Goal: Task Accomplishment & Management: Manage account settings

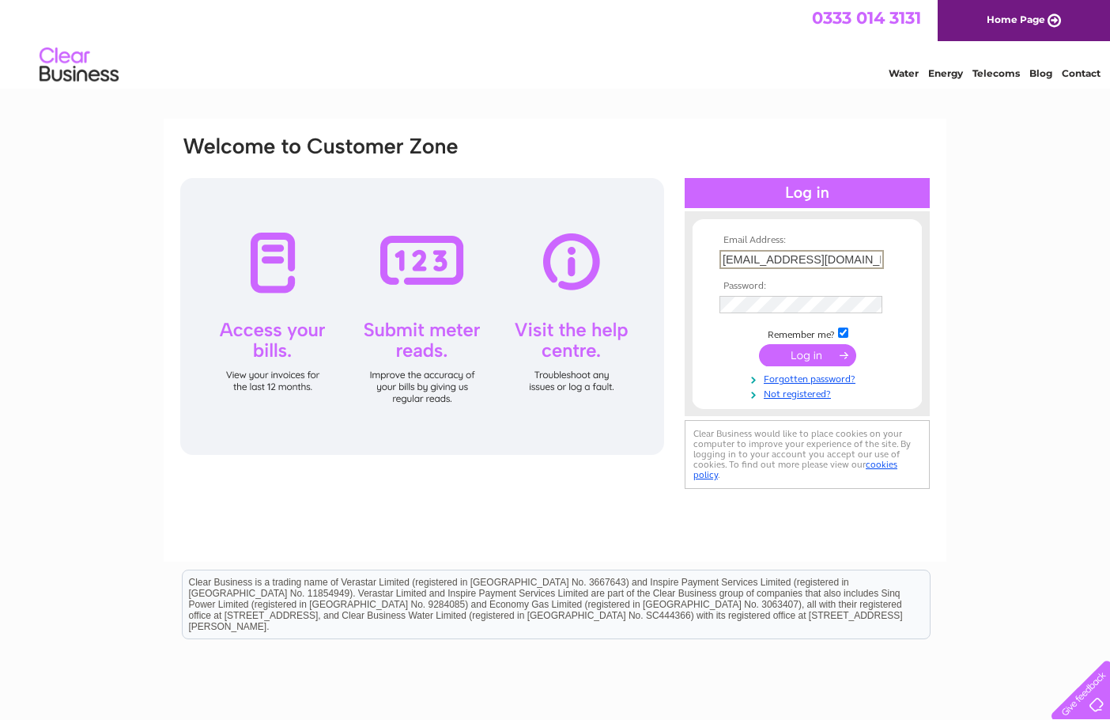
click at [809, 360] on input "submit" at bounding box center [807, 355] width 97 height 22
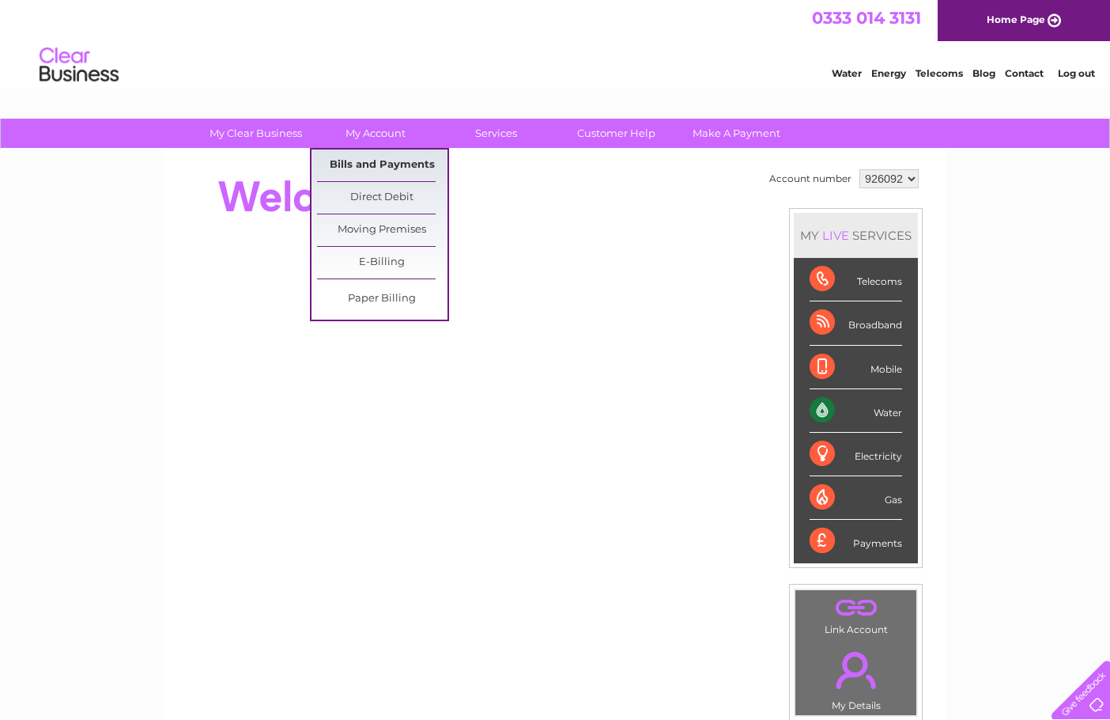
click at [407, 164] on link "Bills and Payments" at bounding box center [382, 165] width 130 height 32
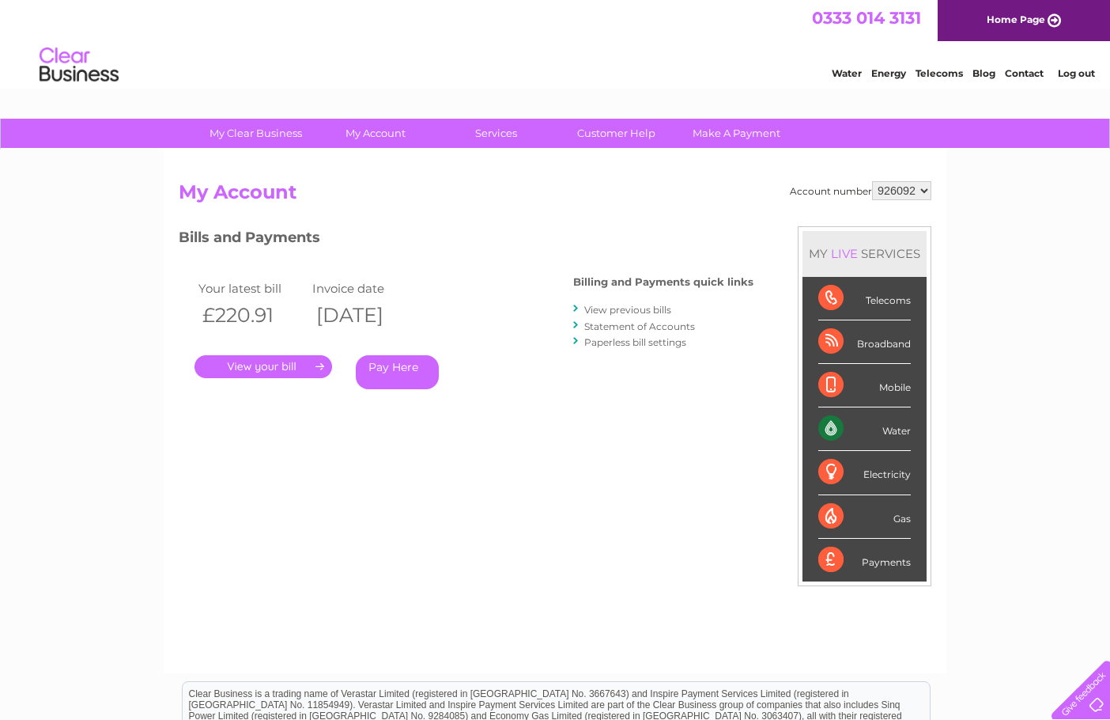
click at [297, 363] on link "." at bounding box center [264, 366] width 138 height 23
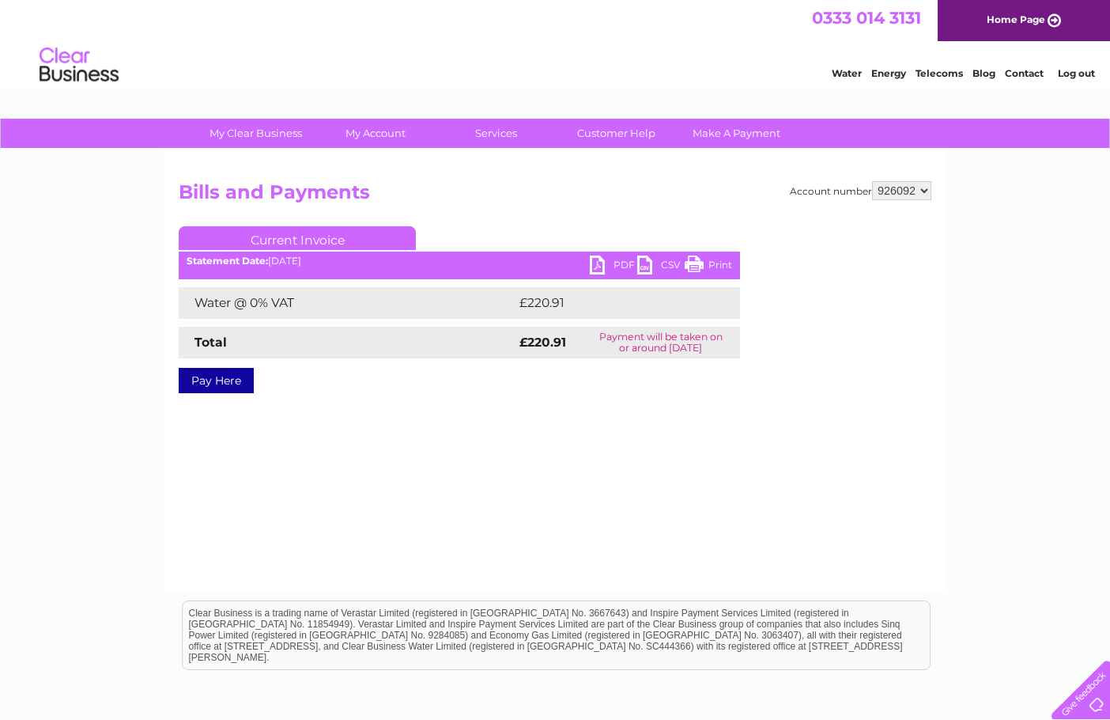
click at [618, 258] on link "PDF" at bounding box center [613, 266] width 47 height 23
